Goal: Transaction & Acquisition: Register for event/course

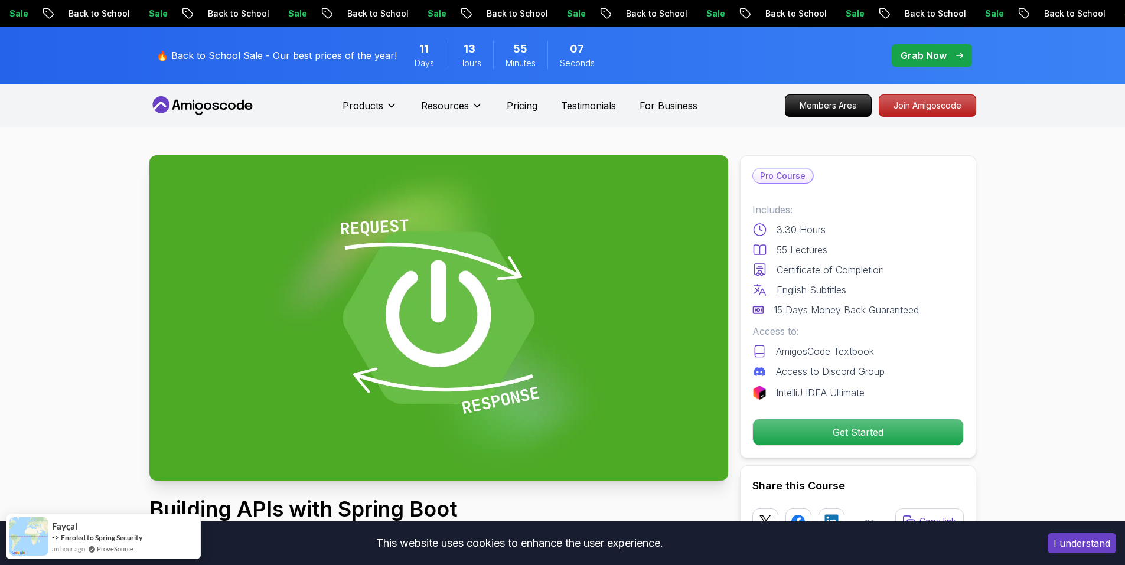
click at [465, 350] on img at bounding box center [438, 317] width 579 height 325
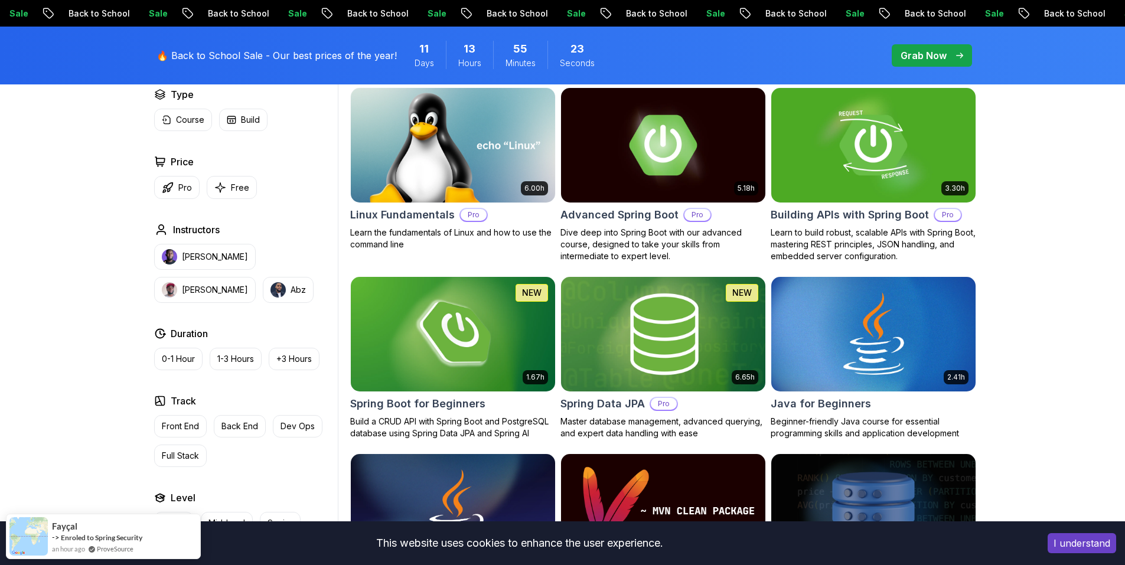
scroll to position [413, 0]
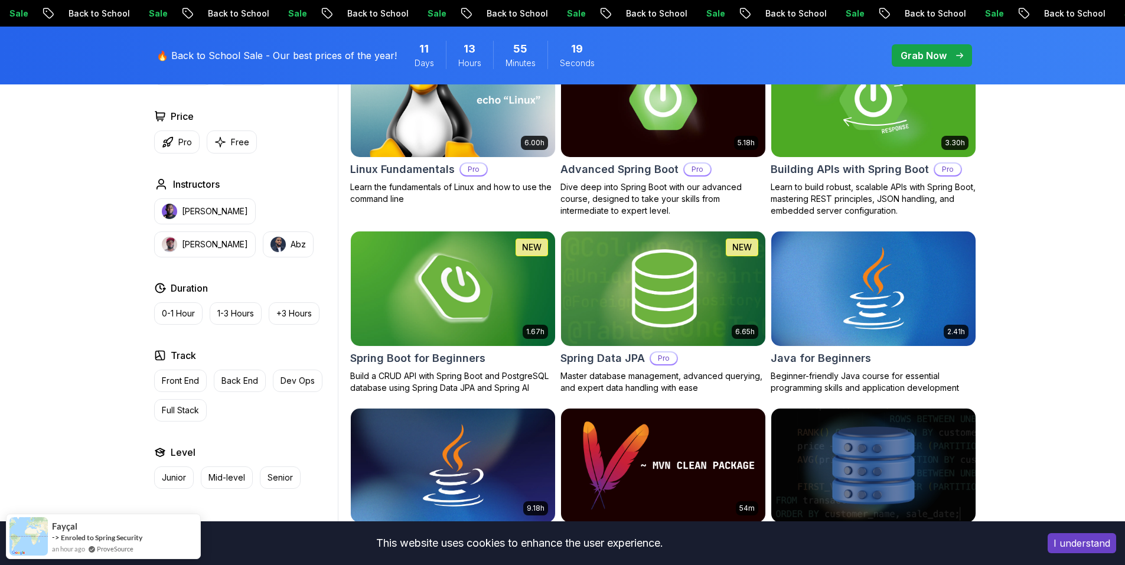
click at [437, 310] on img at bounding box center [453, 289] width 214 height 120
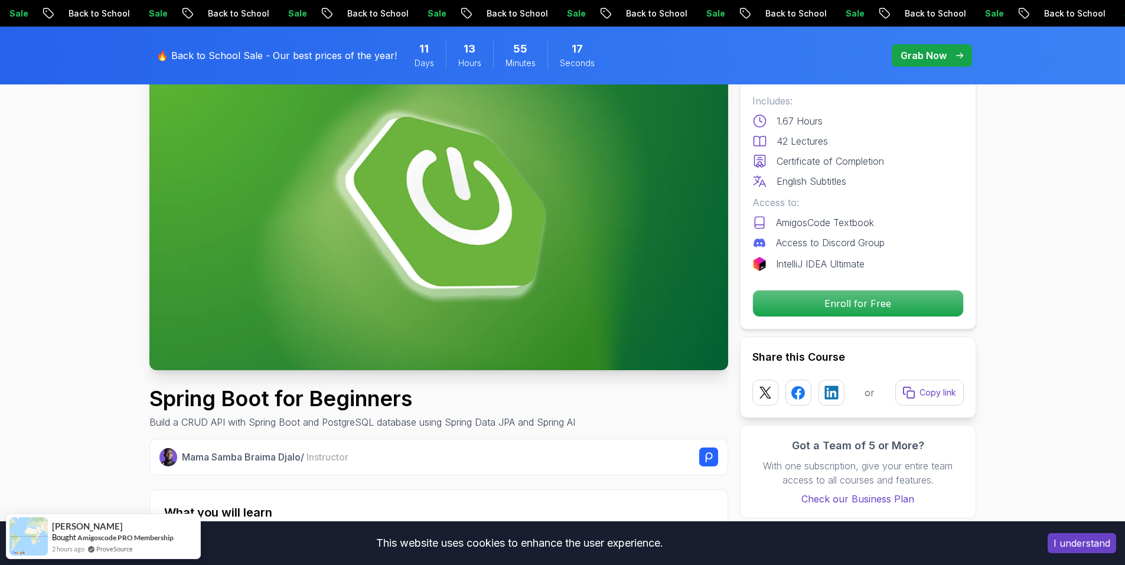
scroll to position [118, 0]
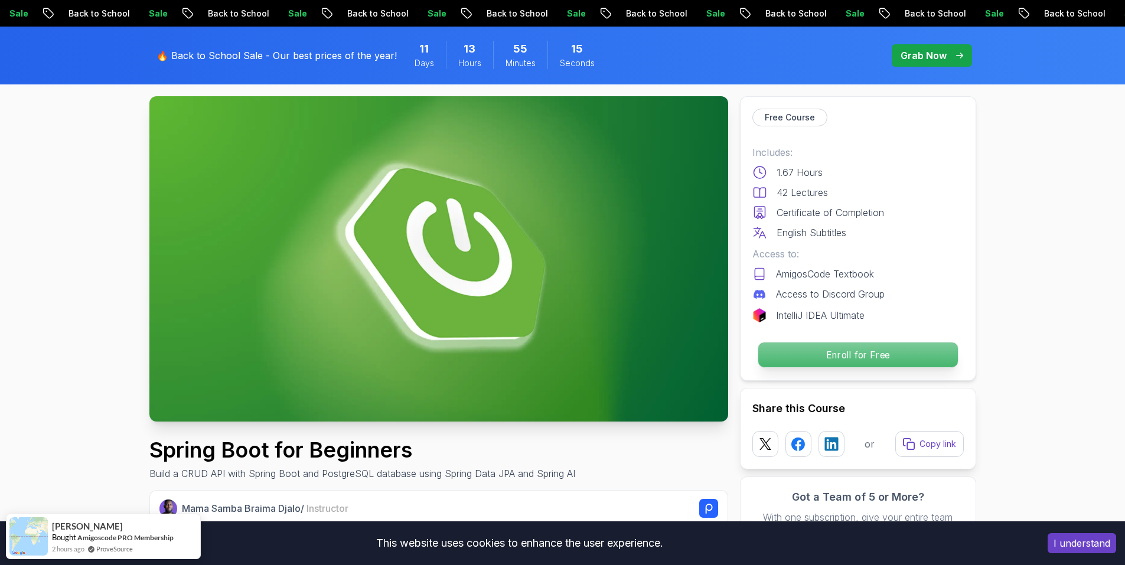
click at [847, 357] on p "Enroll for Free" at bounding box center [858, 355] width 200 height 25
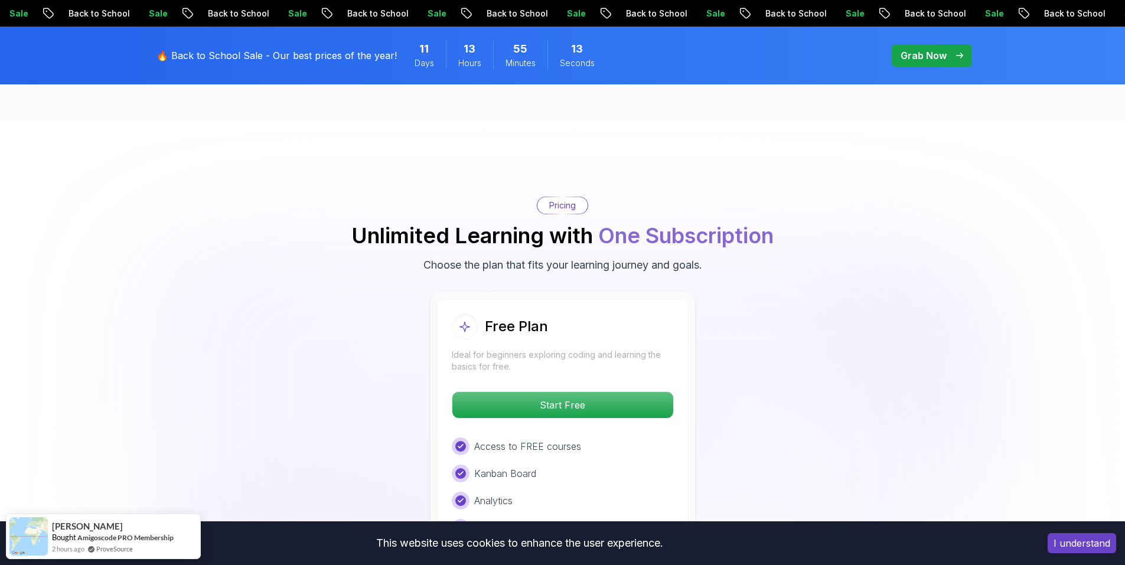
scroll to position [2227, 0]
